Goal: Task Accomplishment & Management: Manage account settings

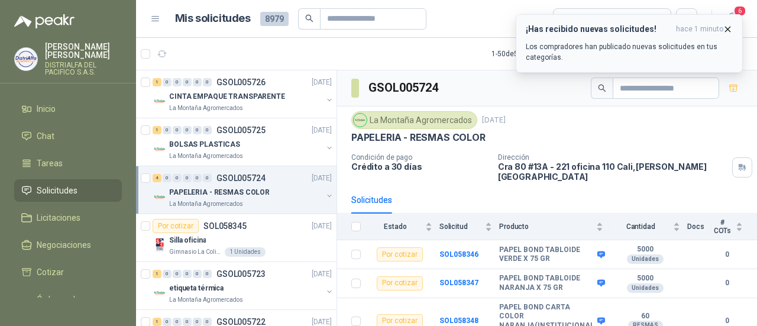
scroll to position [43, 0]
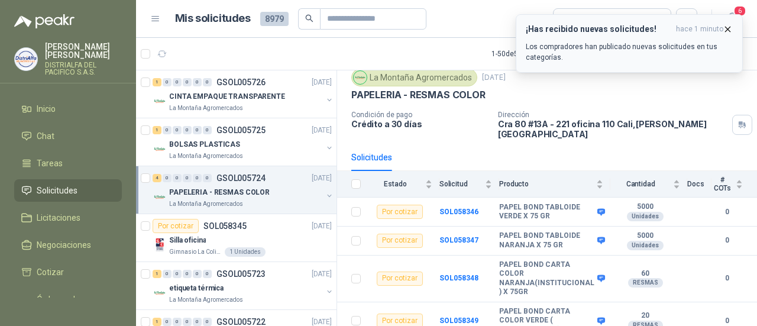
click at [663, 37] on div "¡Has recibido nuevas solicitudes! hace 1 minuto Los compradores han publicado n…" at bounding box center [628, 43] width 207 height 38
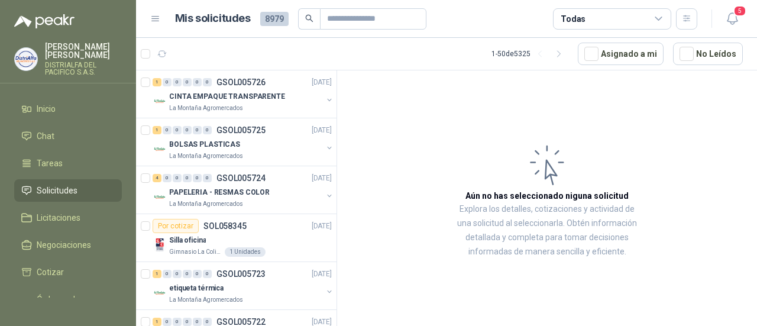
click at [75, 183] on link "Solicitudes" at bounding box center [68, 190] width 108 height 22
click at [157, 48] on button "button" at bounding box center [161, 53] width 19 height 19
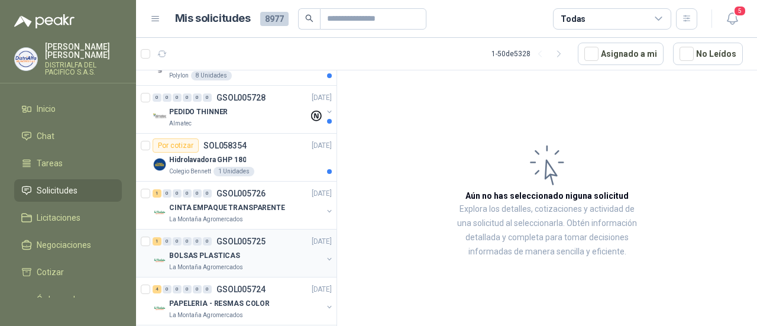
scroll to position [59, 0]
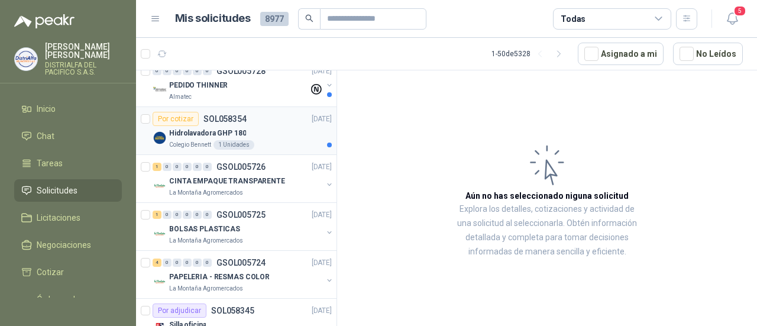
click at [274, 141] on div "Colegio [PERSON_NAME] 1 Unidades" at bounding box center [250, 144] width 163 height 9
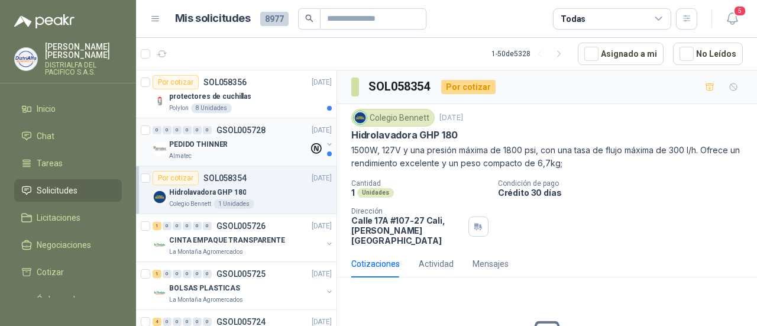
click at [255, 150] on div "PEDIDO THINNER" at bounding box center [238, 144] width 139 height 14
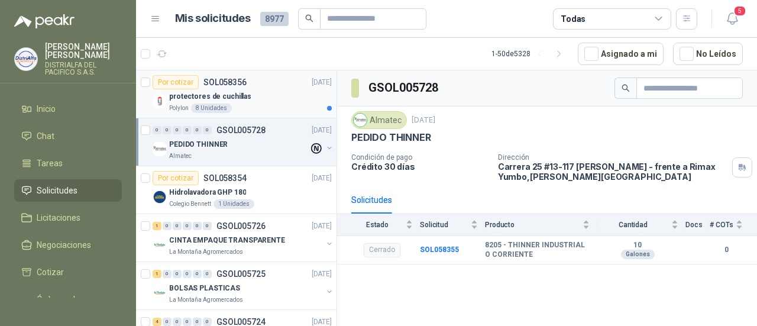
click at [259, 104] on div "Polylon 8 Unidades" at bounding box center [250, 107] width 163 height 9
